Goal: Task Accomplishment & Management: Use online tool/utility

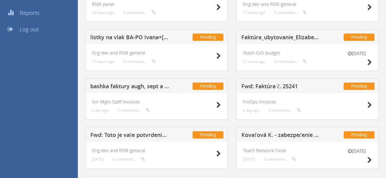
scroll to position [113, 0]
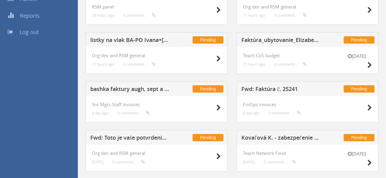
click at [131, 89] on h5 "bashka faktury augh, sept a rocny bonus" at bounding box center [129, 90] width 79 height 8
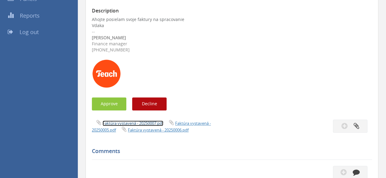
click at [129, 125] on link "Faktúra vystavená - 20250007.pdf" at bounding box center [132, 123] width 61 height 5
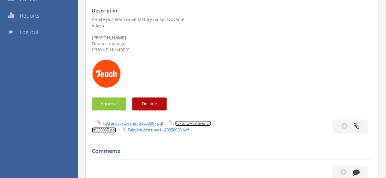
click at [204, 123] on link "Faktúra vystavená - 20250005.pdf" at bounding box center [151, 127] width 119 height 12
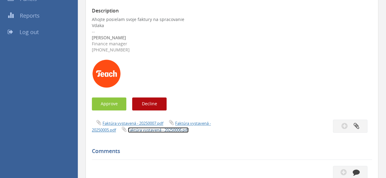
click at [159, 132] on link "Faktúra vystavená - 20250006.pdf" at bounding box center [158, 129] width 61 height 5
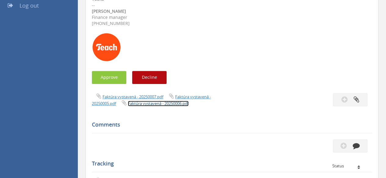
scroll to position [143, 0]
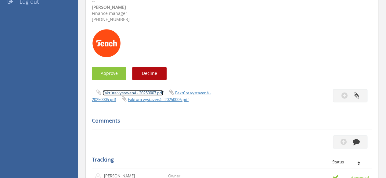
click at [145, 92] on link "Faktúra vystavená - 20250007.pdf" at bounding box center [132, 92] width 61 height 5
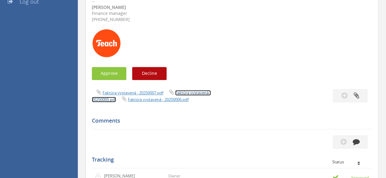
click at [189, 92] on link "Faktúra vystavená - 20250005.pdf" at bounding box center [151, 96] width 119 height 12
click at [189, 93] on link "Faktúra vystavená - 20250005.pdf" at bounding box center [151, 96] width 119 height 12
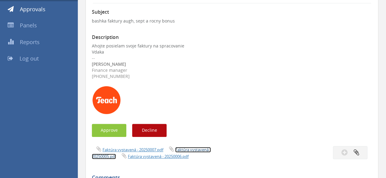
scroll to position [72, 0]
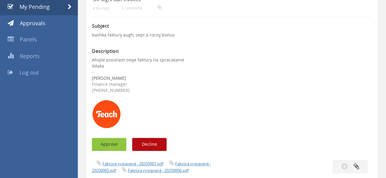
click at [118, 138] on button "Approve" at bounding box center [109, 144] width 34 height 13
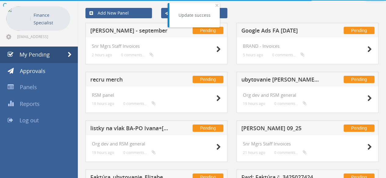
scroll to position [72, 0]
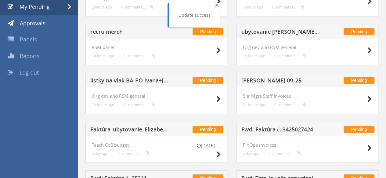
click at [217, 6] on span "×" at bounding box center [217, 5] width 4 height 9
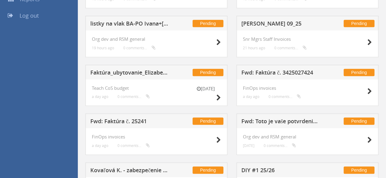
scroll to position [174, 0]
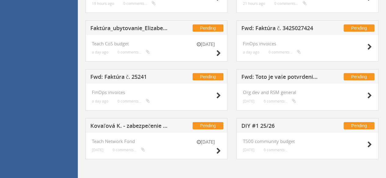
click at [119, 76] on h5 "Fwd: Faktúra č. 25241" at bounding box center [129, 78] width 79 height 8
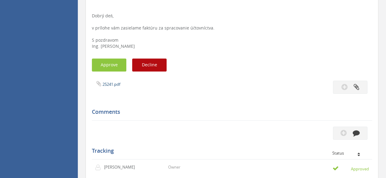
scroll to position [265, 0]
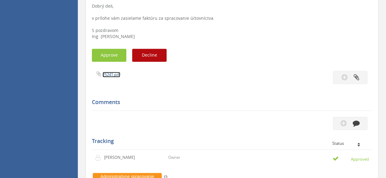
click at [117, 75] on link "25241.pdf" at bounding box center [111, 74] width 18 height 5
click at [110, 74] on link "25241.pdf" at bounding box center [111, 74] width 18 height 5
click at [113, 57] on button "Approve" at bounding box center [109, 55] width 34 height 13
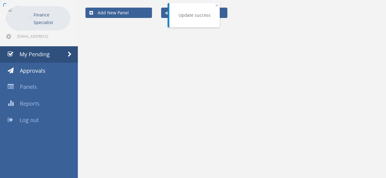
scroll to position [24, 0]
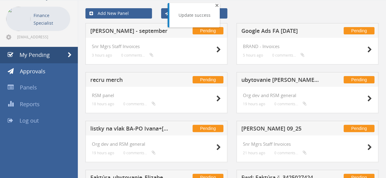
click at [215, 5] on span "×" at bounding box center [217, 5] width 4 height 9
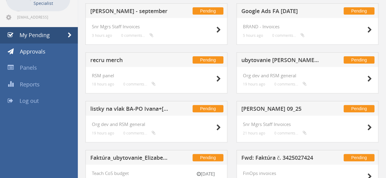
scroll to position [21, 0]
